Goal: Task Accomplishment & Management: Use online tool/utility

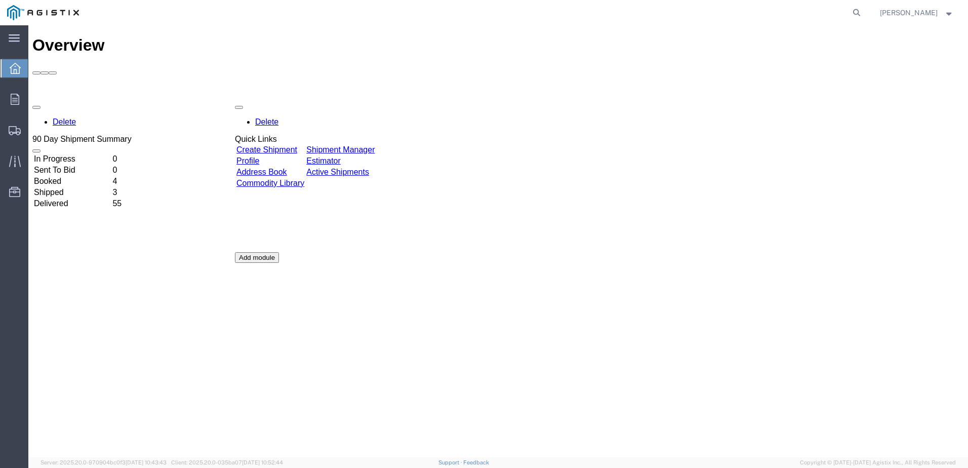
click at [375, 145] on link "Shipment Manager" at bounding box center [340, 149] width 68 height 9
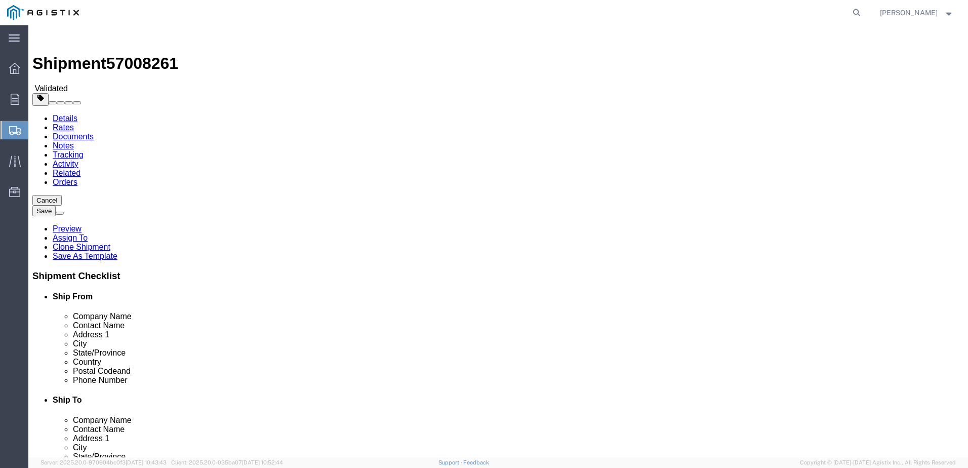
select select "36030"
select select
click button "Rate Shipment"
